Goal: Navigation & Orientation: Find specific page/section

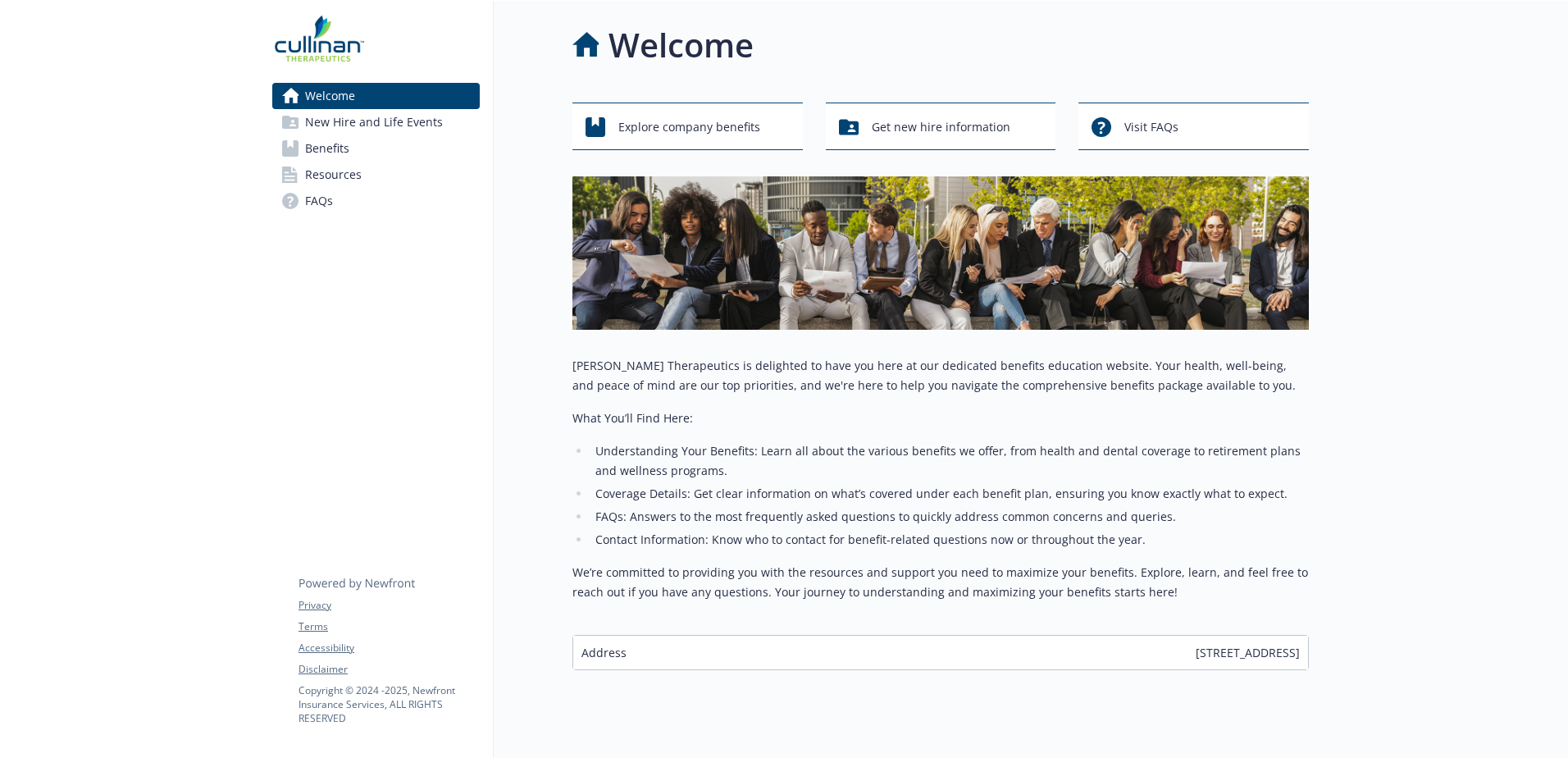
click at [807, 411] on p "What You’ll Find Here:" at bounding box center [940, 418] width 737 height 20
